Goal: Task Accomplishment & Management: Complete application form

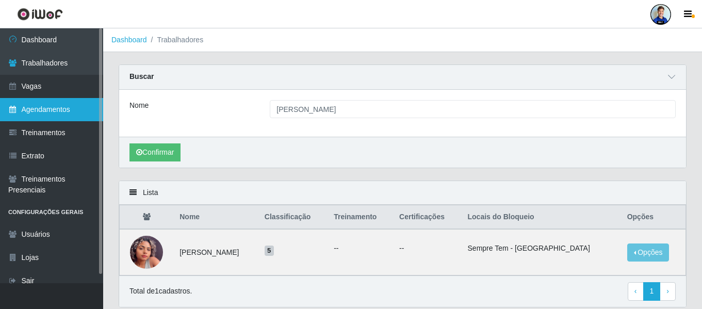
click at [59, 103] on link "Agendamentos" at bounding box center [51, 109] width 103 height 23
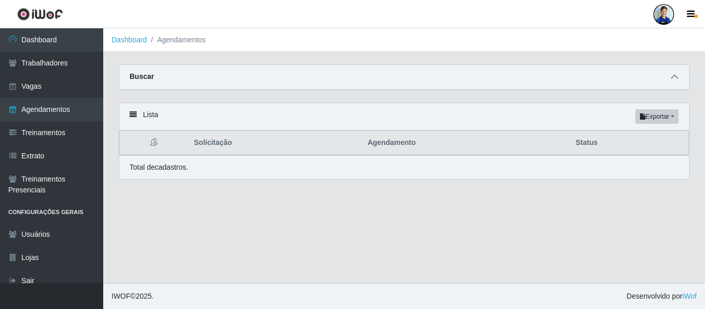
click at [675, 77] on icon at bounding box center [674, 76] width 7 height 7
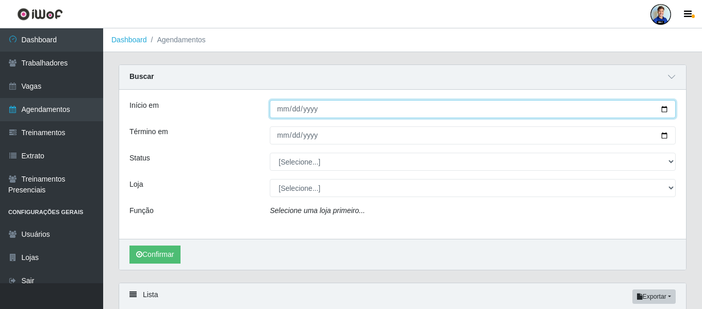
click at [284, 116] on input "Início em" at bounding box center [473, 109] width 406 height 18
type input "[DATE]"
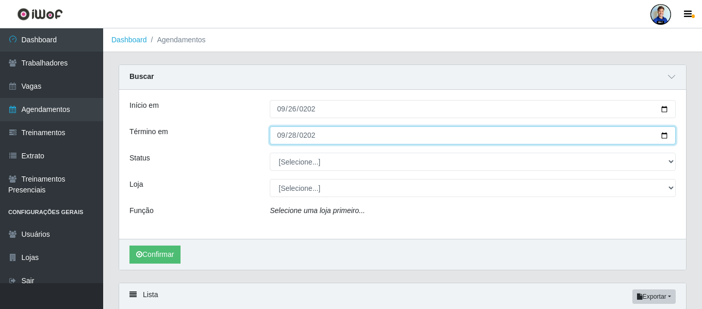
type input "[DATE]"
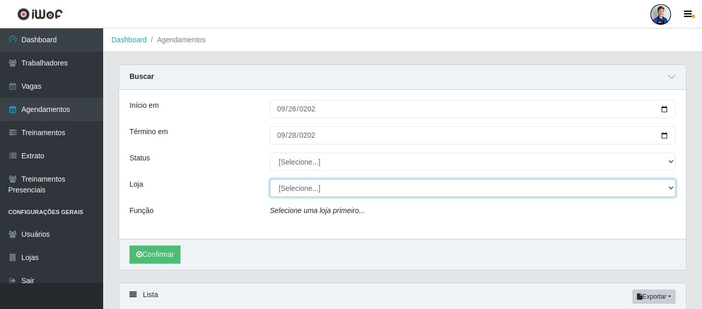
click at [289, 184] on select "[Selecione...] [GEOGRAPHIC_DATA] - [GEOGRAPHIC_DATA] [GEOGRAPHIC_DATA] - [GEOGR…" at bounding box center [473, 188] width 406 height 18
